Goal: Navigation & Orientation: Understand site structure

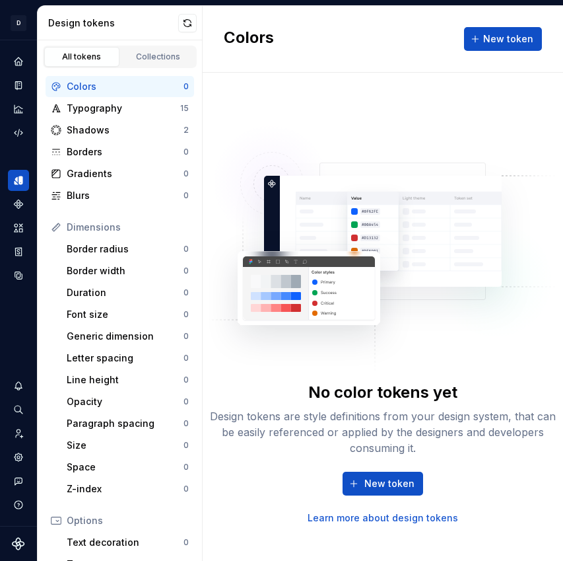
click at [22, 22] on html "↑ D Sofemale D Design system data Design tokens All tokens Collections Colors 0…" at bounding box center [281, 280] width 563 height 561
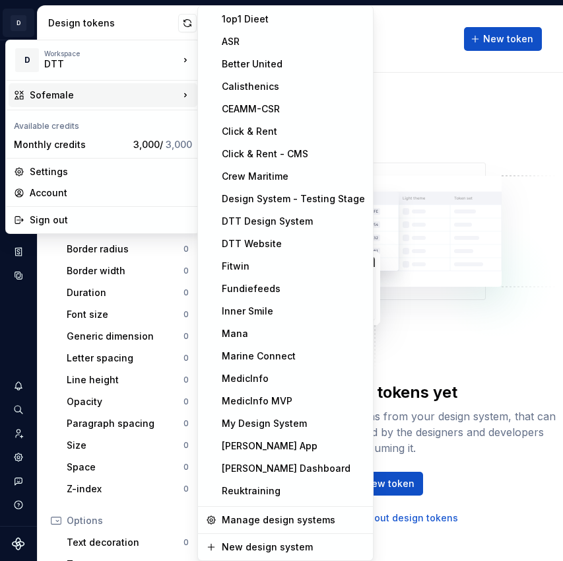
click at [436, 110] on html "↑ D Sofemale D Design system data Design tokens All tokens Collections Colors 0…" at bounding box center [281, 280] width 563 height 561
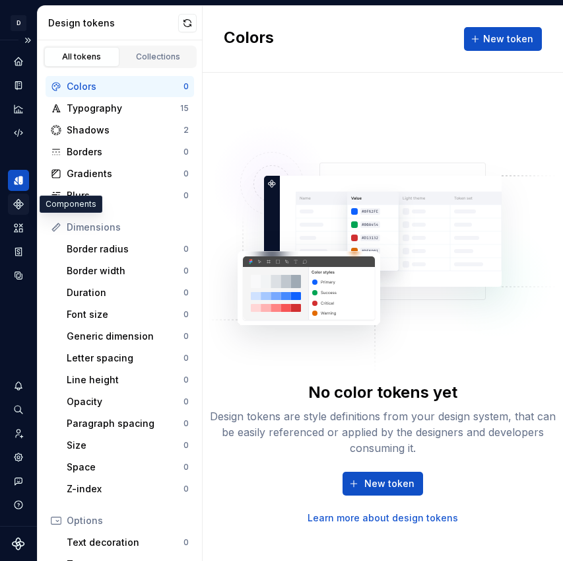
click at [21, 211] on div "Components" at bounding box center [18, 204] width 21 height 21
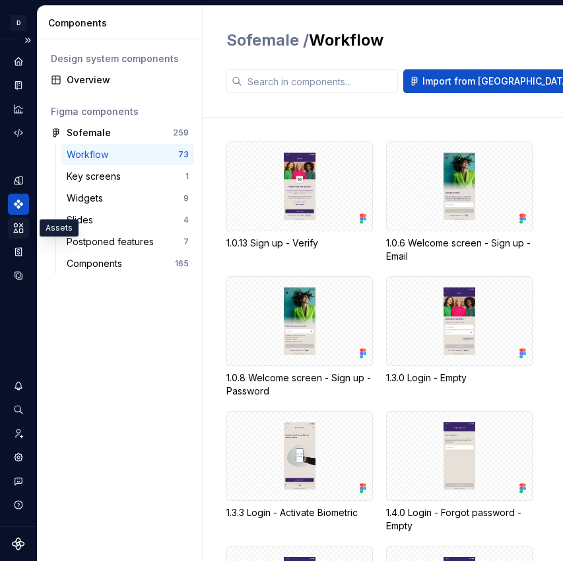
click at [16, 223] on icon "Assets" at bounding box center [19, 228] width 12 height 12
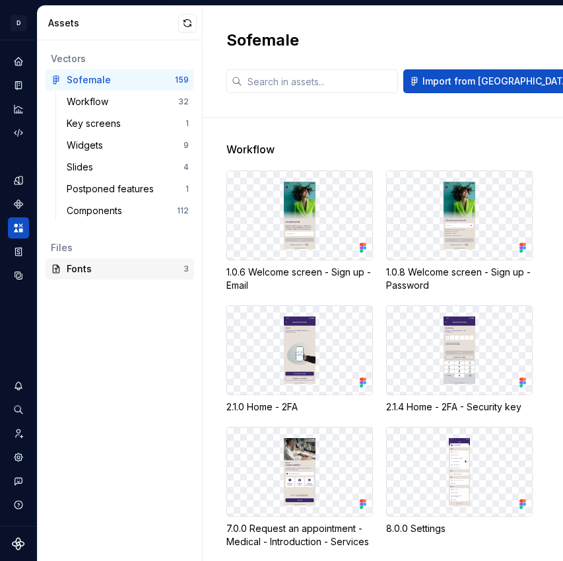
click at [108, 271] on div "Fonts" at bounding box center [125, 268] width 117 height 13
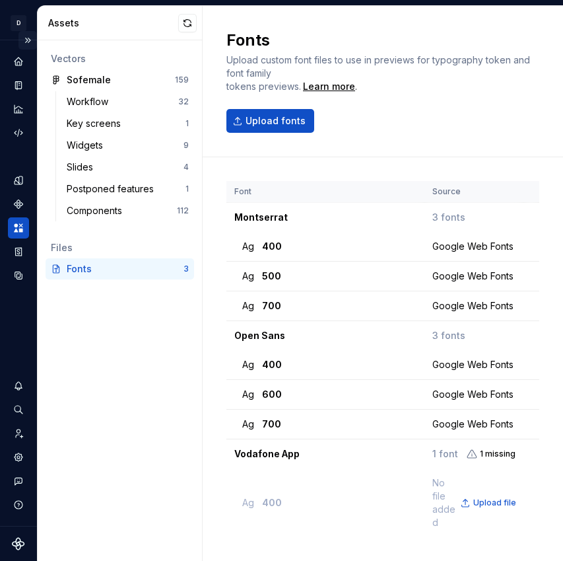
click at [30, 41] on button "Expand sidebar" at bounding box center [27, 40] width 18 height 18
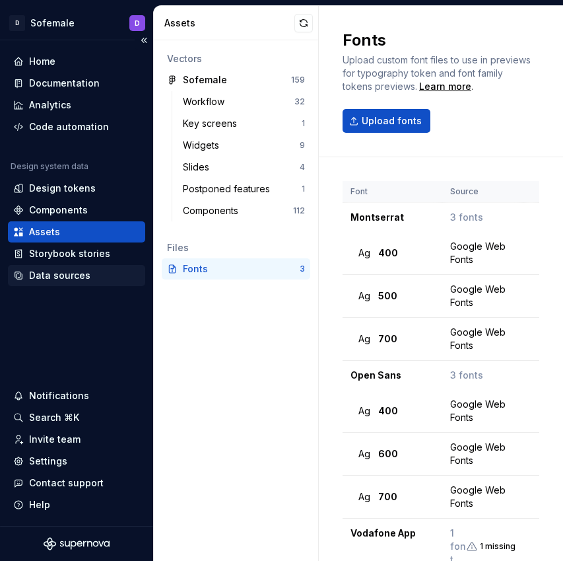
click at [67, 268] on div "Data sources" at bounding box center [76, 275] width 137 height 21
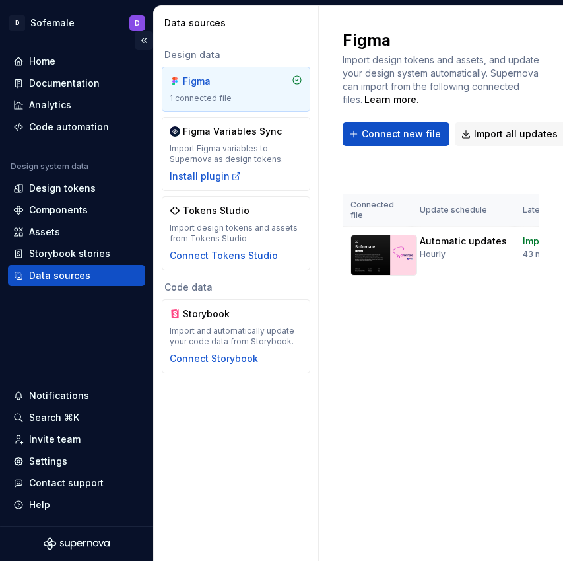
click at [141, 43] on button "Collapse sidebar" at bounding box center [144, 40] width 18 height 18
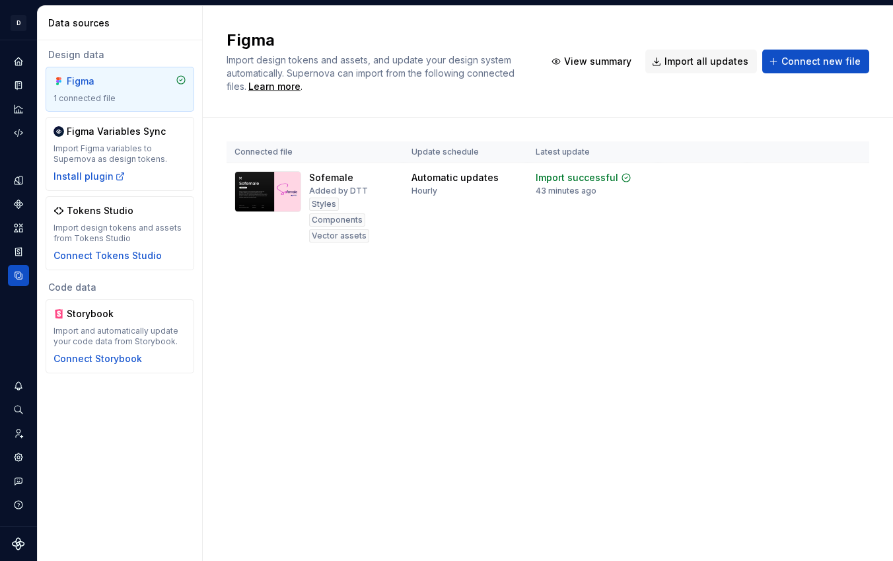
click at [154, 93] on div "1 connected file" at bounding box center [120, 98] width 133 height 11
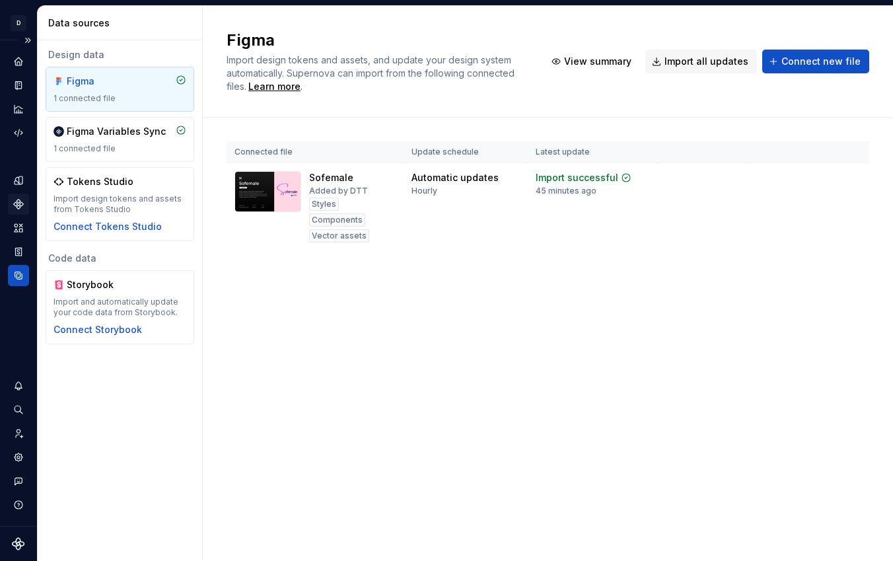
click at [20, 204] on icon "Components" at bounding box center [18, 203] width 9 height 9
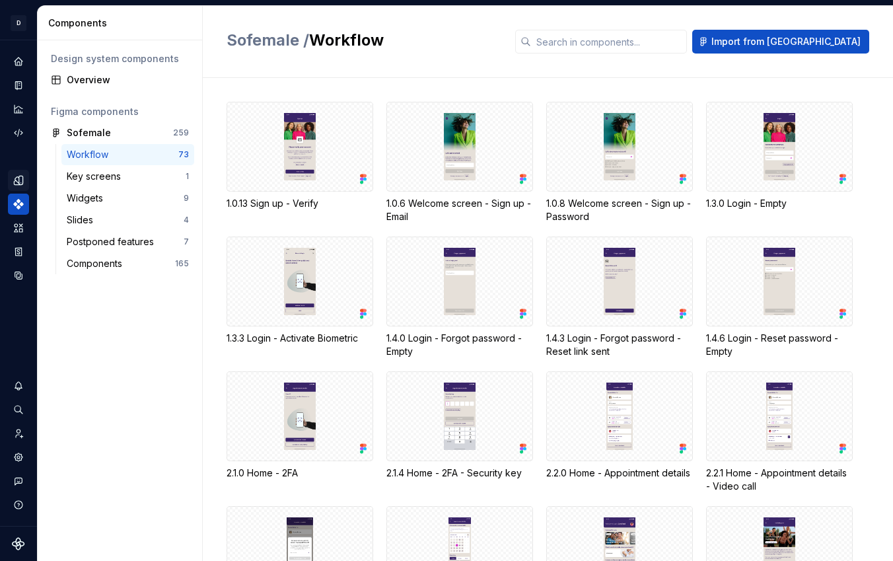
click at [17, 184] on icon "Design tokens" at bounding box center [18, 180] width 9 height 9
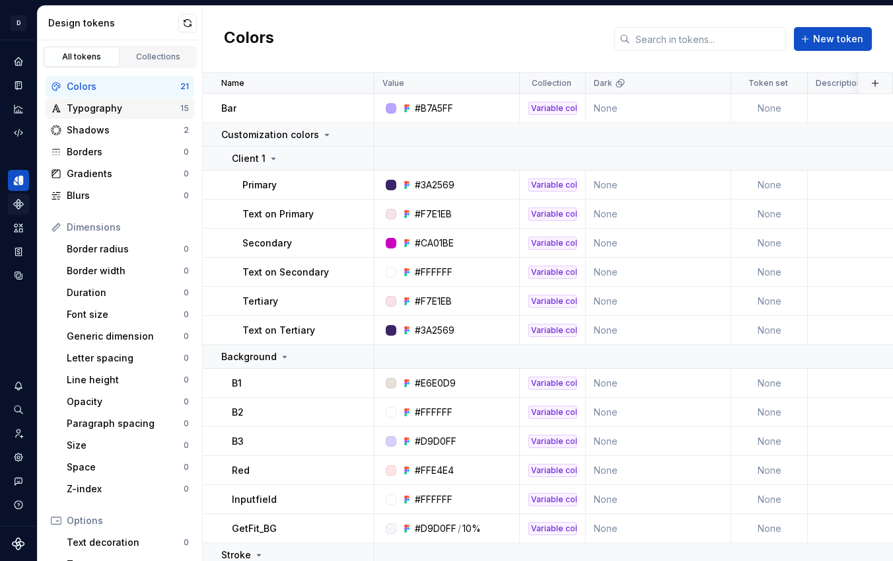
click at [145, 109] on div "Typography" at bounding box center [124, 108] width 114 height 13
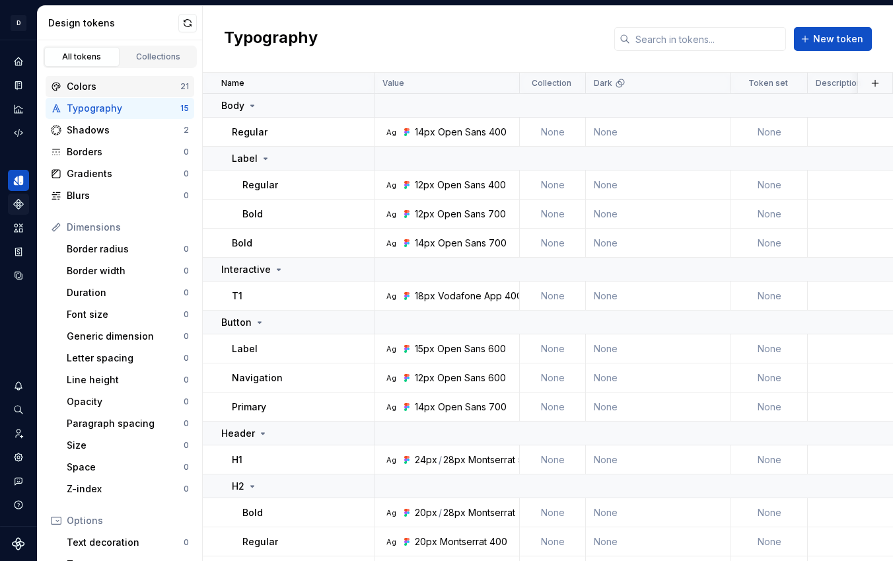
click at [151, 89] on div "Colors" at bounding box center [124, 86] width 114 height 13
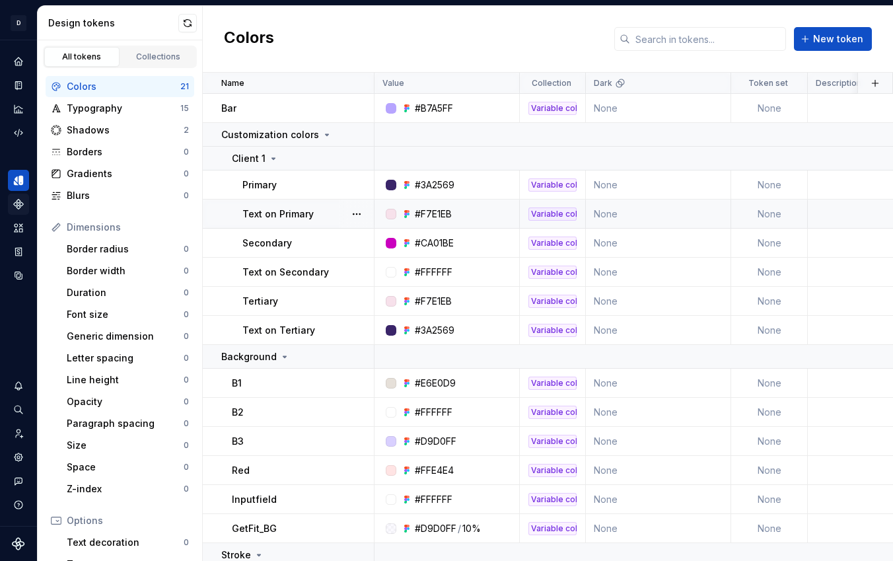
scroll to position [262, 0]
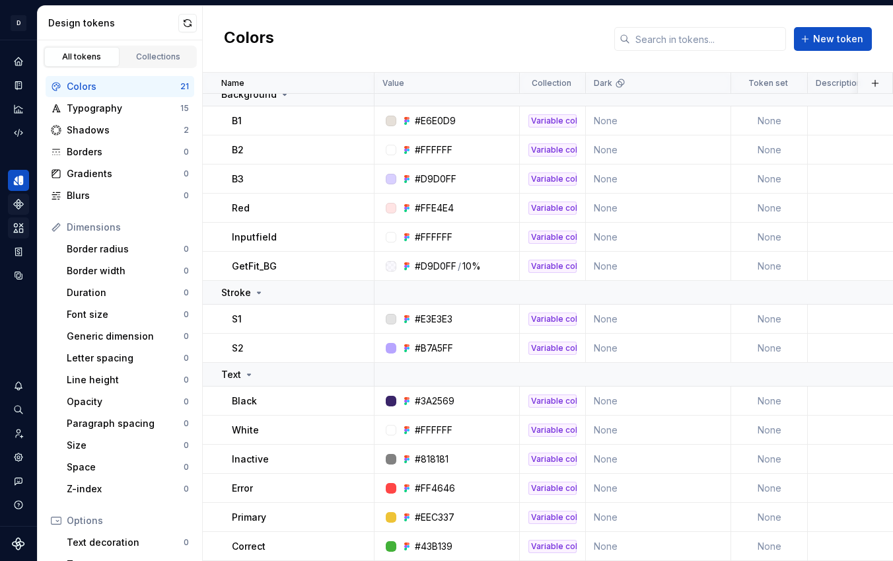
click at [24, 222] on div "Assets" at bounding box center [18, 227] width 21 height 21
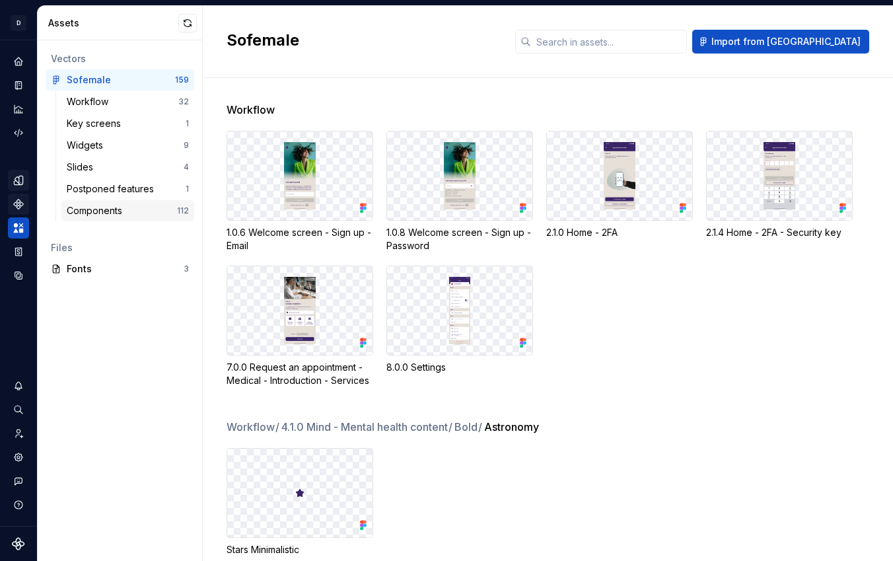
click at [117, 209] on div "Components" at bounding box center [97, 210] width 61 height 13
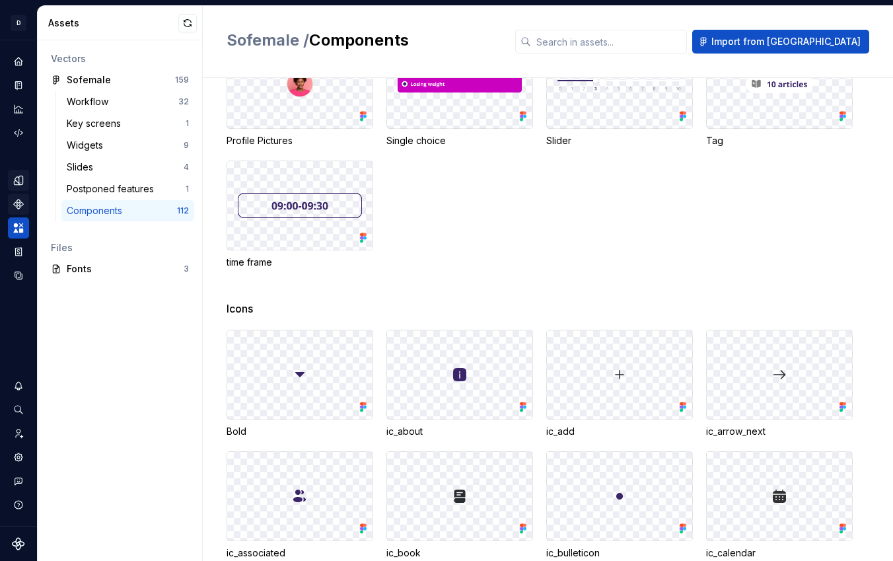
scroll to position [776, 0]
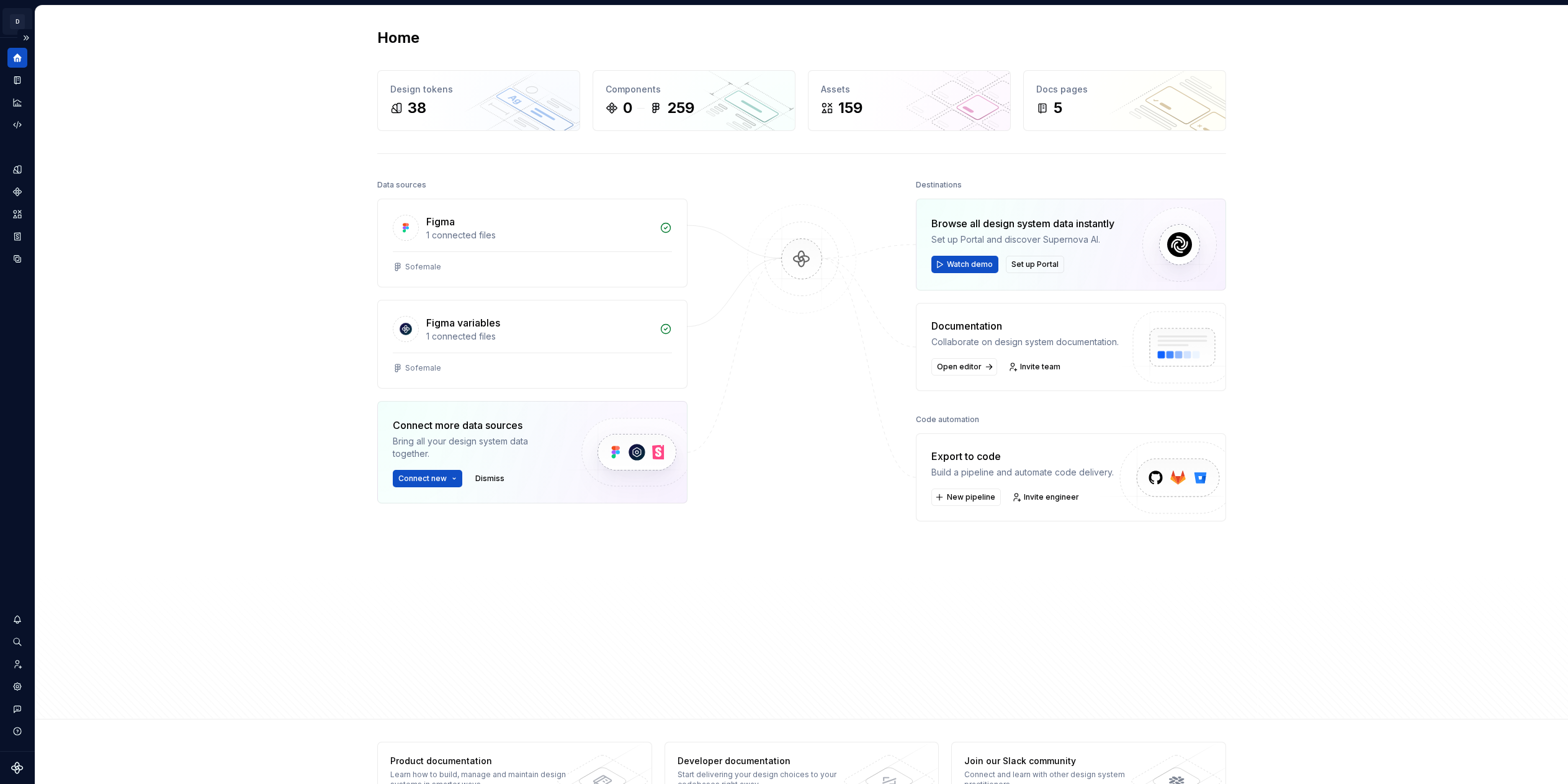
click at [16, 26] on html "↑ D Sofemale D Design system data Home Design tokens 38 Components 0 259 Assets…" at bounding box center [784, 392] width 1568 height 784
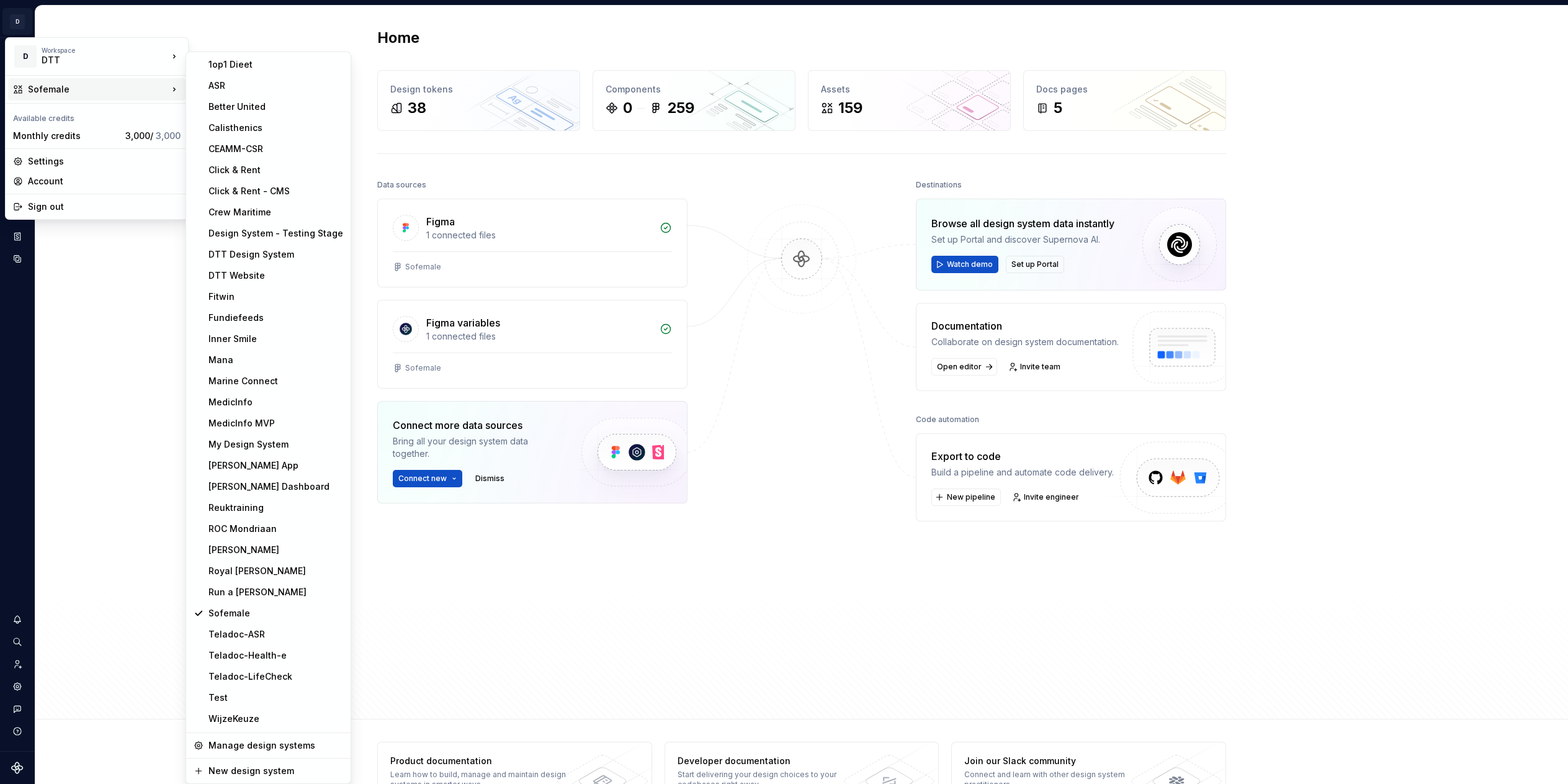
click at [118, 82] on div "Sofemale" at bounding box center [97, 89] width 178 height 23
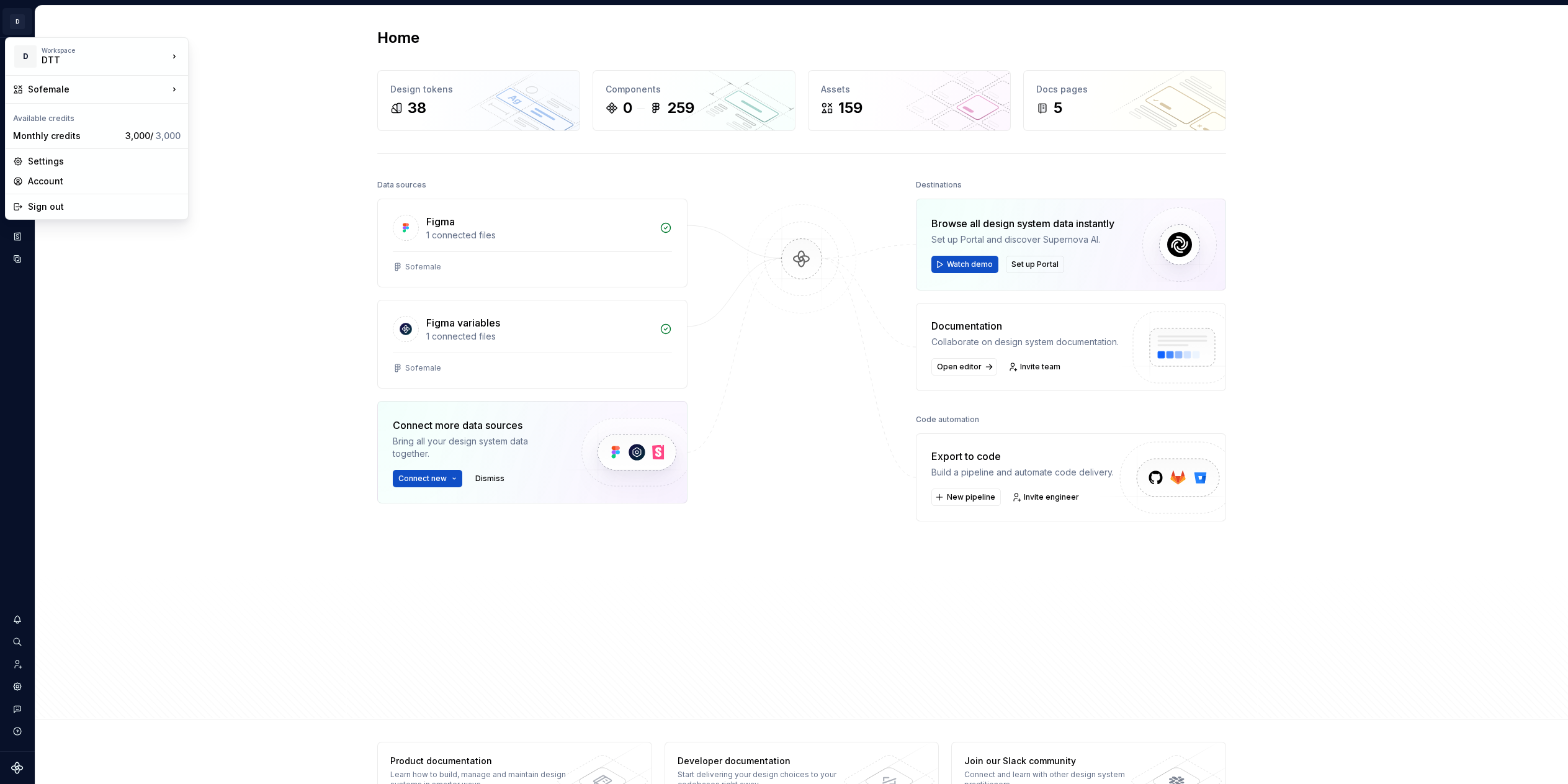
click at [189, 280] on html "↑ D Sofemale D Design system data Home Design tokens 38 Components 0 259 Assets…" at bounding box center [784, 392] width 1568 height 784
click at [23, 174] on icon "Design tokens" at bounding box center [18, 169] width 11 height 11
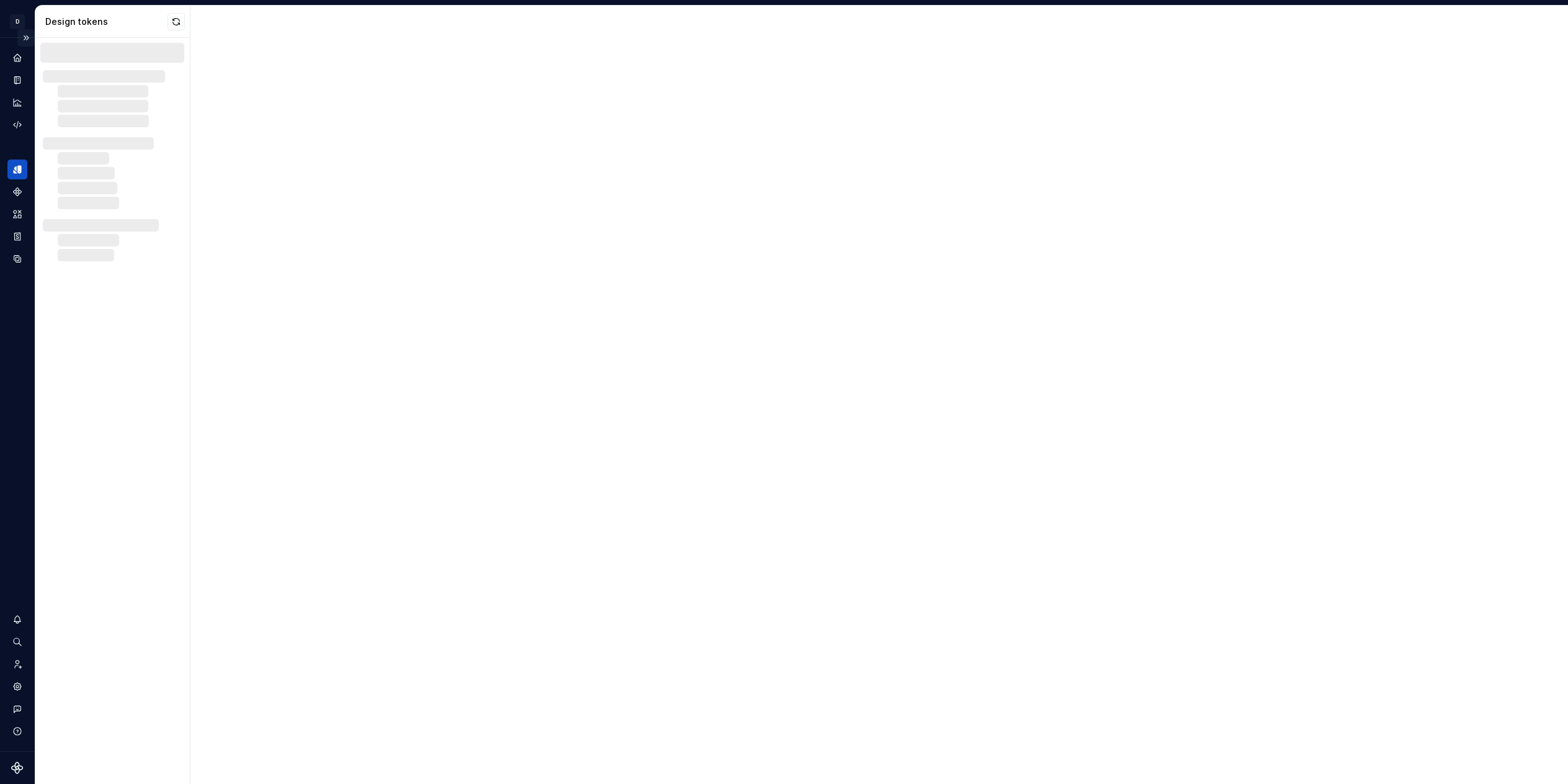
click at [30, 38] on button "Expand sidebar" at bounding box center [25, 38] width 17 height 17
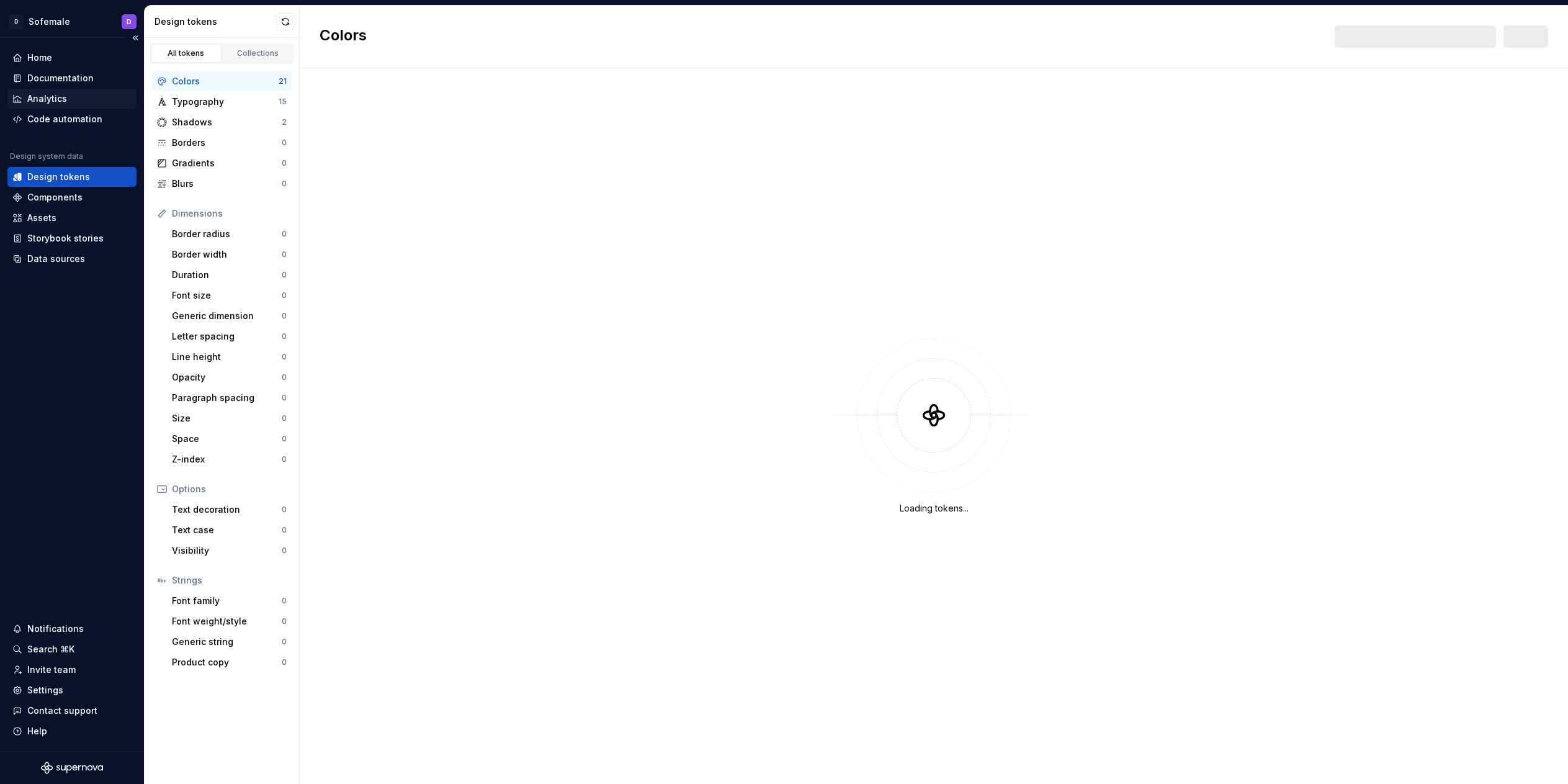
click at [55, 99] on div "Analytics" at bounding box center [47, 98] width 39 height 12
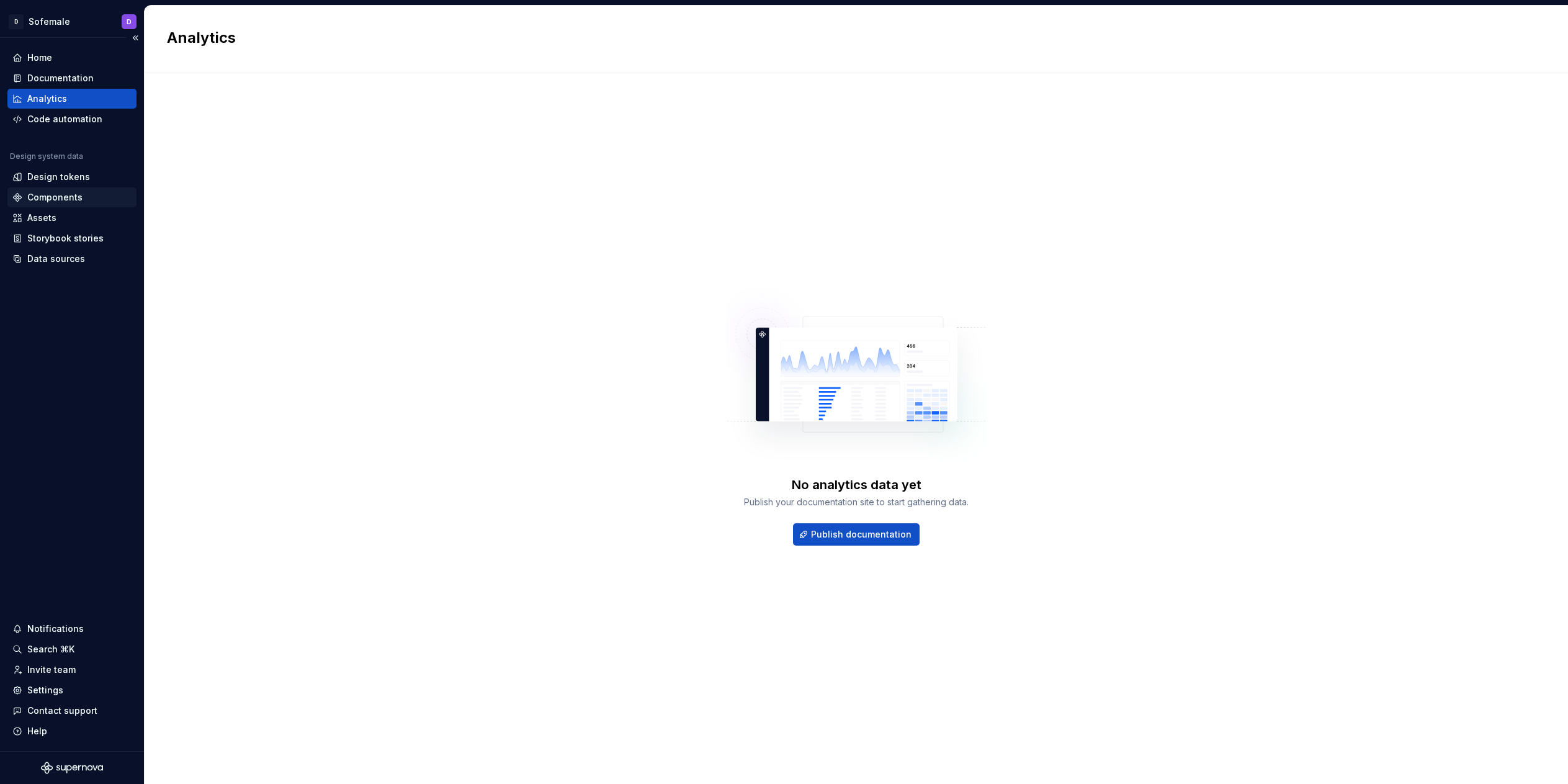
click at [61, 189] on div "Components" at bounding box center [71, 196] width 129 height 20
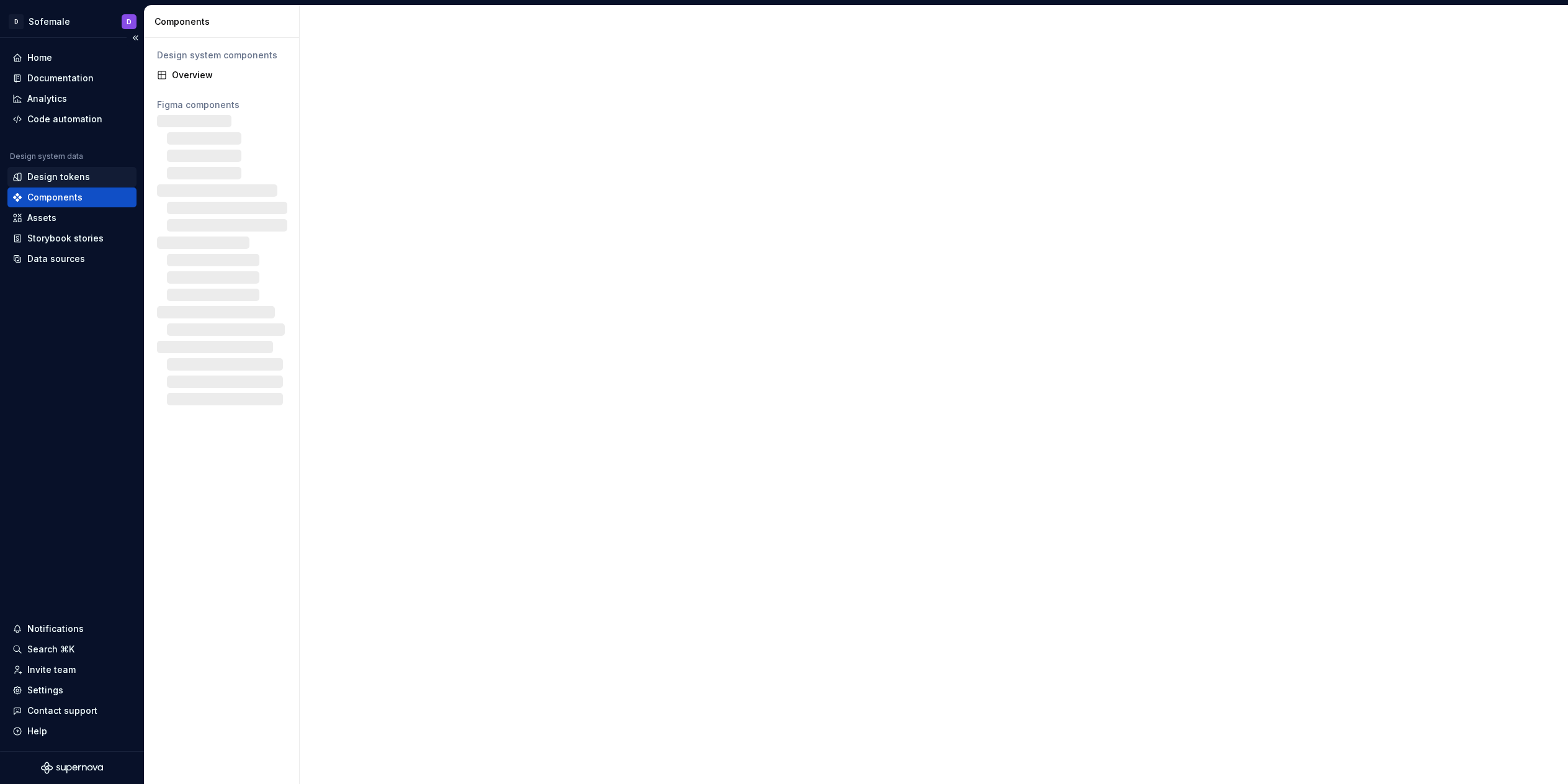
click at [63, 183] on div "Design tokens" at bounding box center [71, 177] width 129 height 20
click at [72, 182] on div "Design tokens" at bounding box center [58, 177] width 63 height 12
click at [71, 175] on div "Design tokens" at bounding box center [58, 177] width 63 height 12
click at [51, 206] on div "Components" at bounding box center [71, 196] width 129 height 20
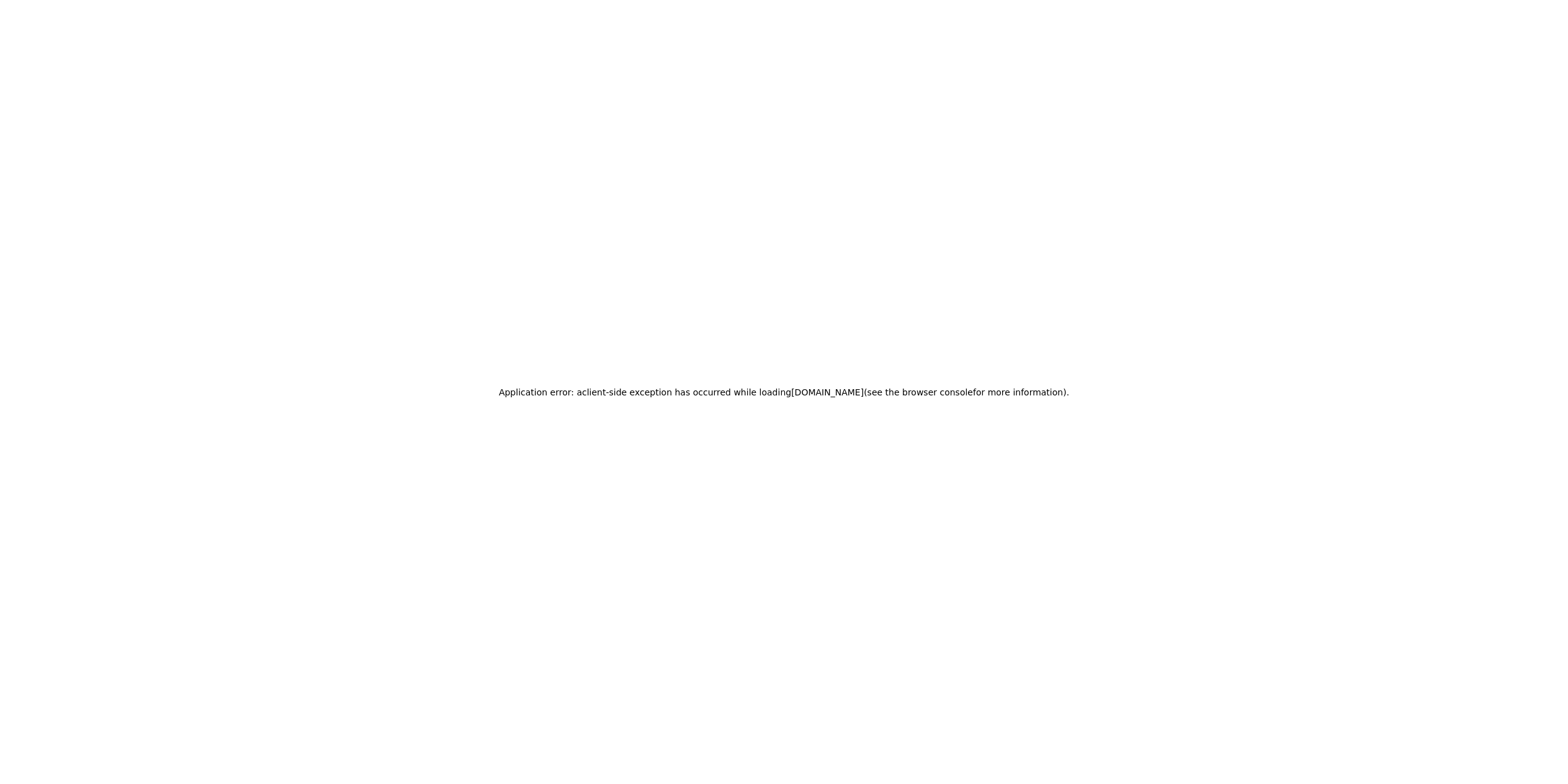
click at [51, 219] on div "Application error: a client -side exception has occurred while loading app.supe…" at bounding box center [784, 392] width 1568 height 784
